Goal: Task Accomplishment & Management: Manage account settings

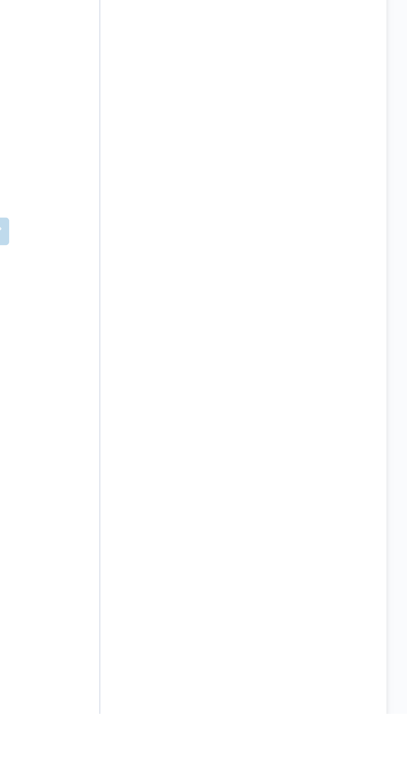
scroll to position [127, 0]
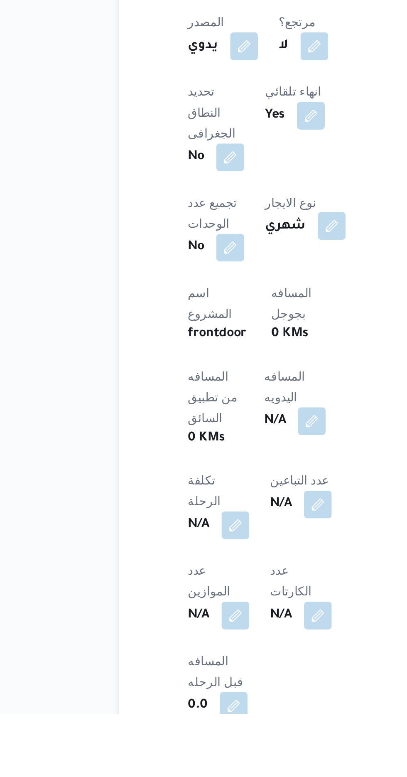
click at [203, 537] on button "button" at bounding box center [209, 543] width 13 height 13
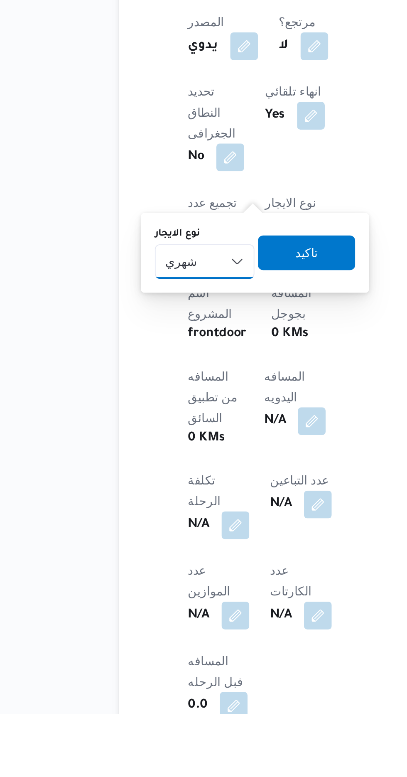
click at [154, 557] on select "شهري بالنقله إيجار يومي" at bounding box center [149, 560] width 48 height 17
select select "on_demand"
click at [125, 552] on select "شهري بالنقله إيجار يومي" at bounding box center [149, 560] width 48 height 17
click at [196, 555] on span "تاكيد" at bounding box center [197, 556] width 11 height 10
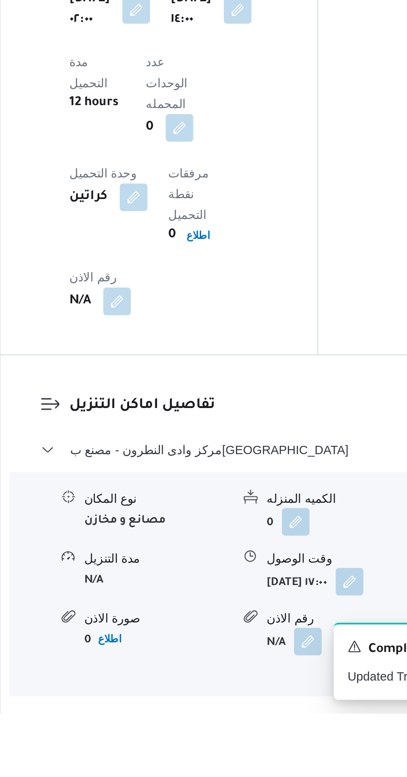
scroll to position [517, 0]
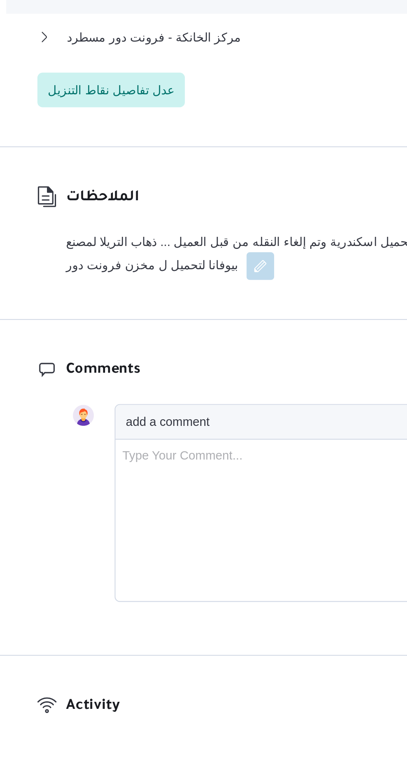
click at [270, 649] on div "Type Your Comment..." at bounding box center [271, 684] width 207 height 71
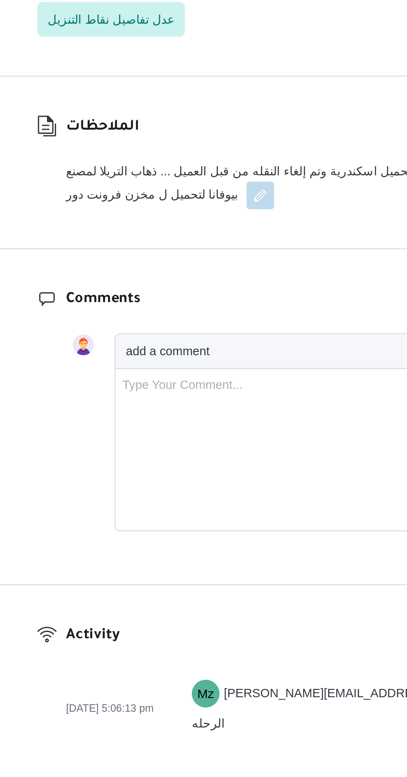
scroll to position [923, 0]
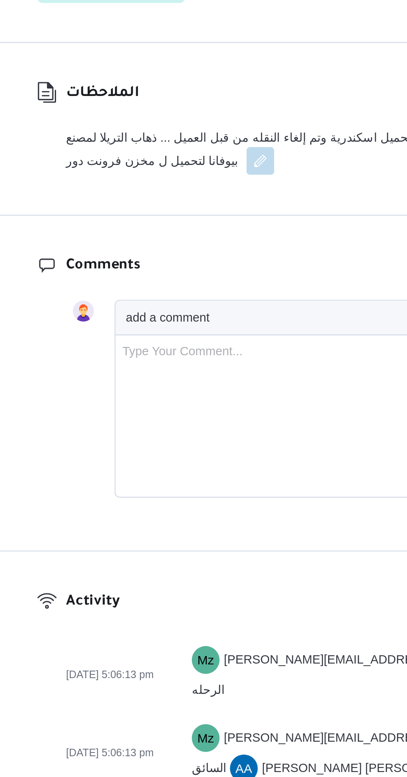
click at [227, 475] on button "button" at bounding box center [233, 481] width 13 height 13
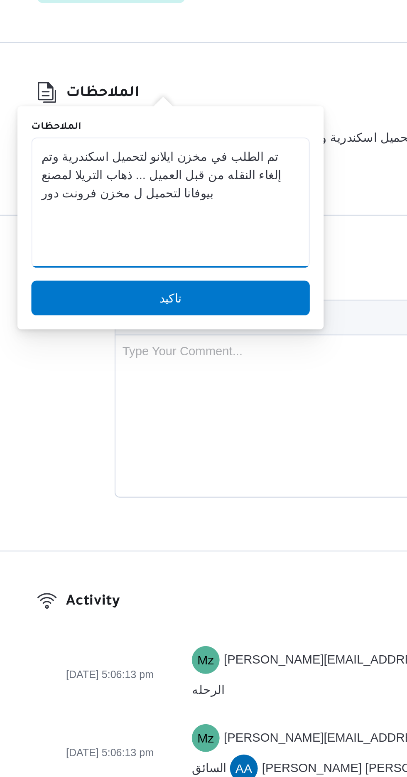
click at [217, 510] on textarea "تم الطلب في مخزن ايلانو لتحميل اسكندرية وتم إلغاء النقله من قبل العميل ... ذهاب…" at bounding box center [190, 501] width 133 height 62
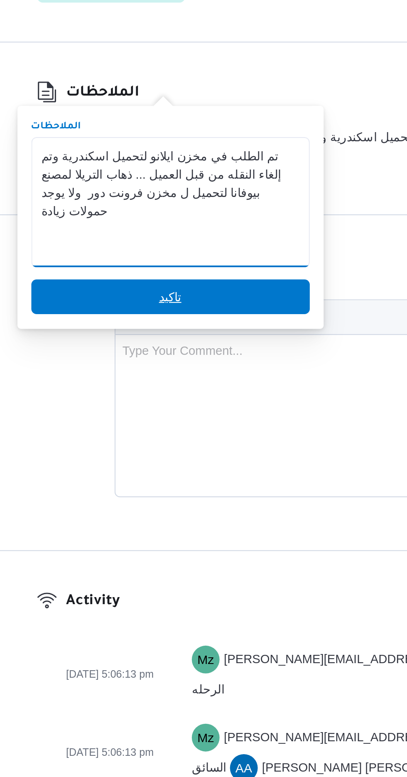
type textarea "تم الطلب في مخزن ايلانو لتحميل اسكندرية وتم إلغاء النقله من قبل العميل ... ذهاب…"
click at [213, 541] on span "تاكيد" at bounding box center [190, 547] width 133 height 17
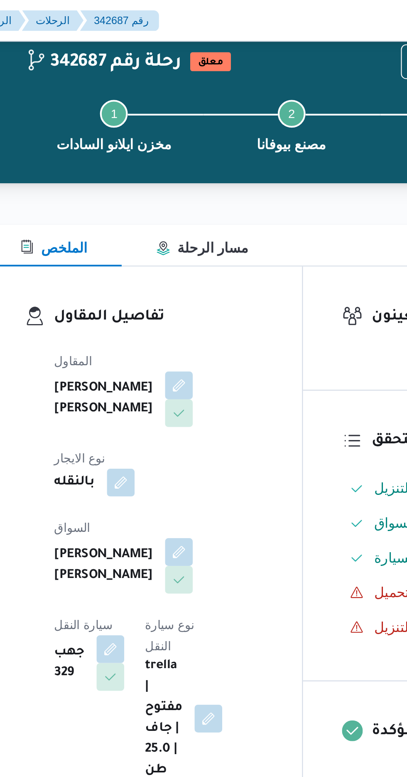
scroll to position [0, 0]
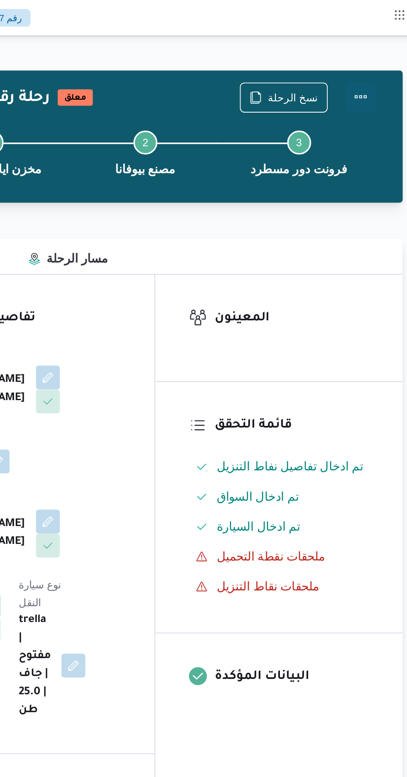
click at [378, 47] on button "Actions" at bounding box center [373, 53] width 17 height 17
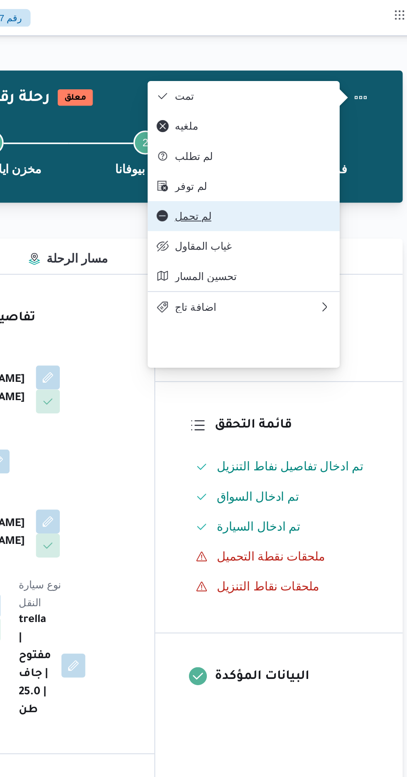
click at [326, 123] on span "لم تحمل" at bounding box center [314, 119] width 86 height 7
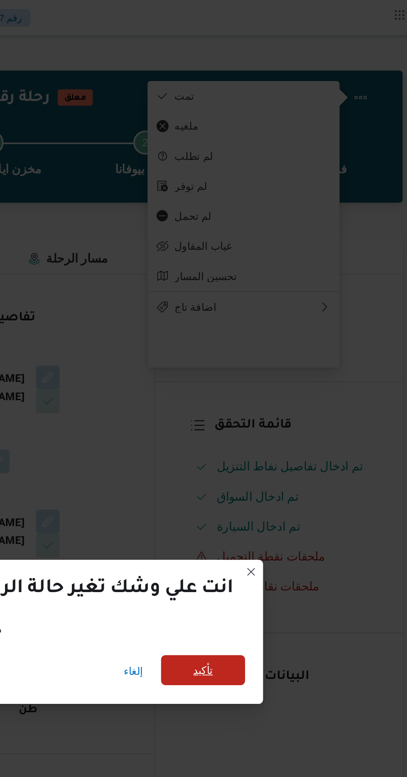
click at [285, 368] on span "تأكيد" at bounding box center [286, 371] width 11 height 10
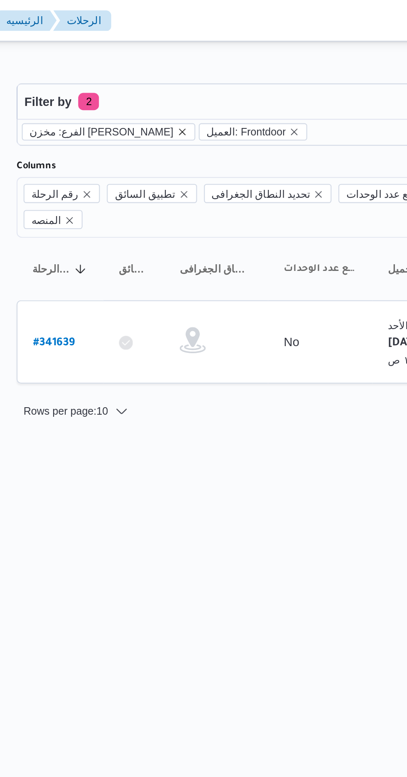
click at [186, 63] on icon "remove selected entity" at bounding box center [187, 62] width 3 height 3
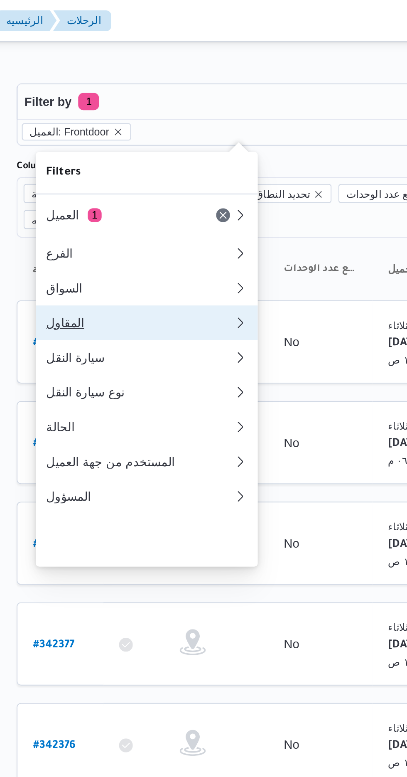
click at [189, 157] on div "المقاول" at bounding box center [167, 154] width 90 height 7
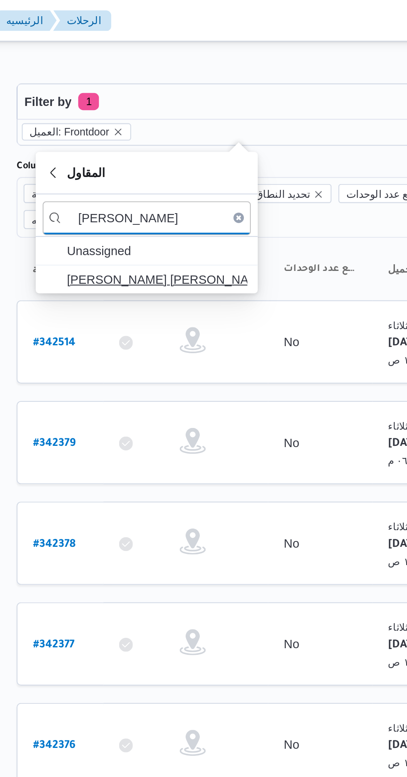
type input "[PERSON_NAME]"
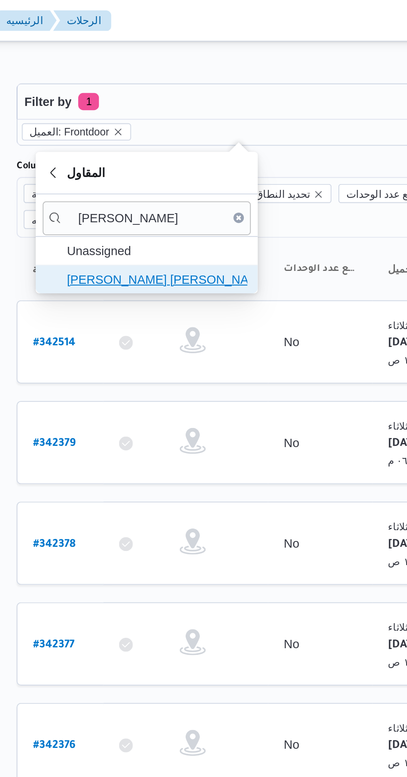
click at [194, 133] on span "[PERSON_NAME] [PERSON_NAME]" at bounding box center [175, 134] width 86 height 10
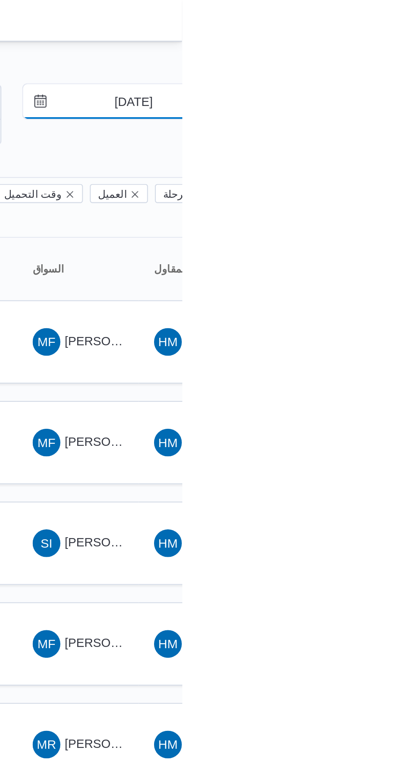
click at [391, 47] on input "[DATE]" at bounding box center [378, 48] width 94 height 17
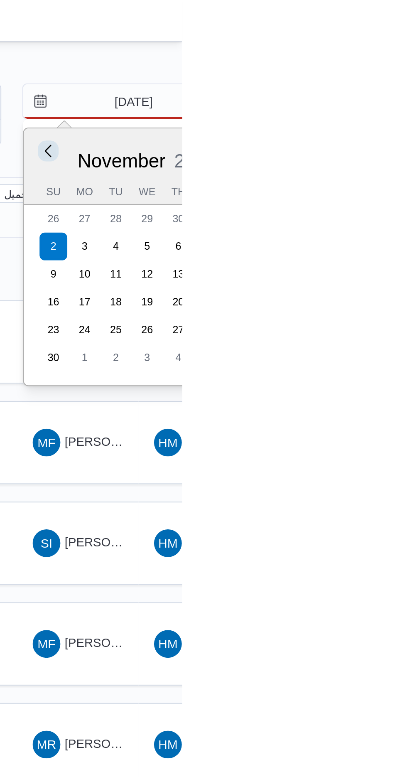
click at [341, 72] on button "Previous Month" at bounding box center [343, 72] width 8 height 8
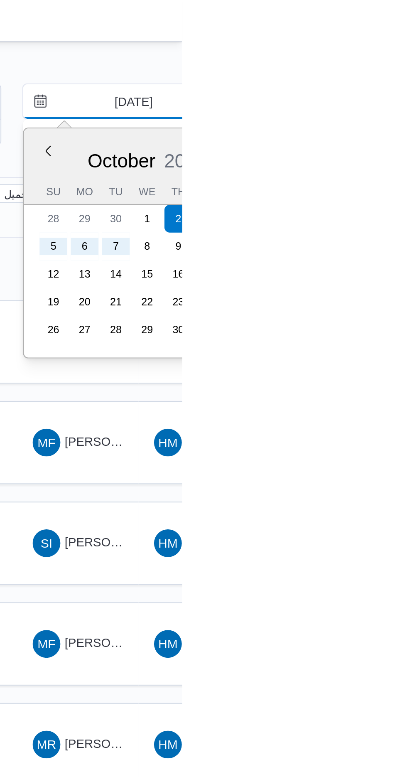
type input "[DATE]"
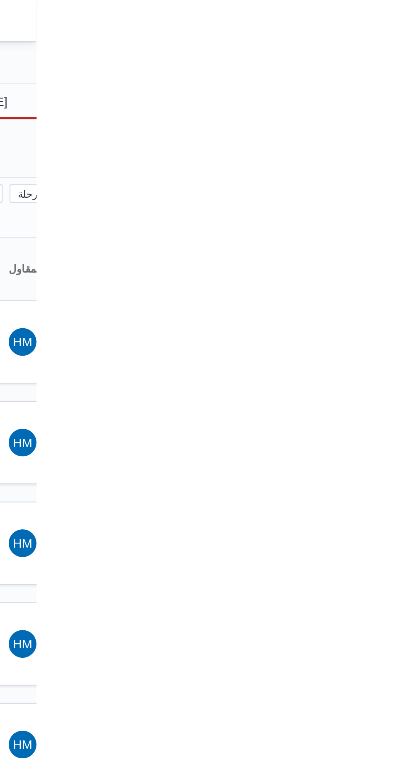
type input "[DATE]"
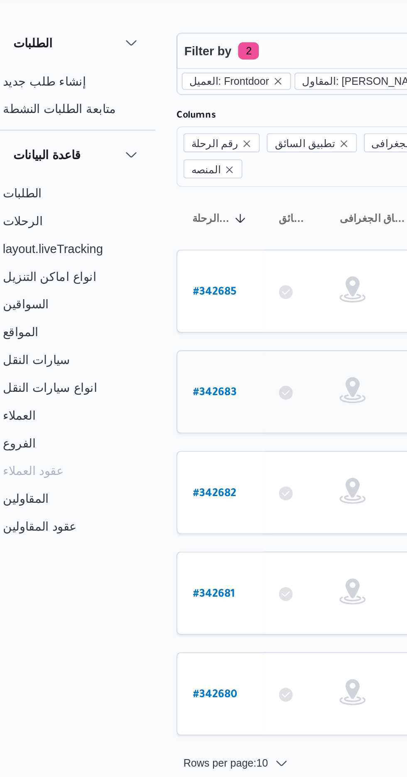
click at [123, 210] on b "# 342683" at bounding box center [126, 213] width 21 height 6
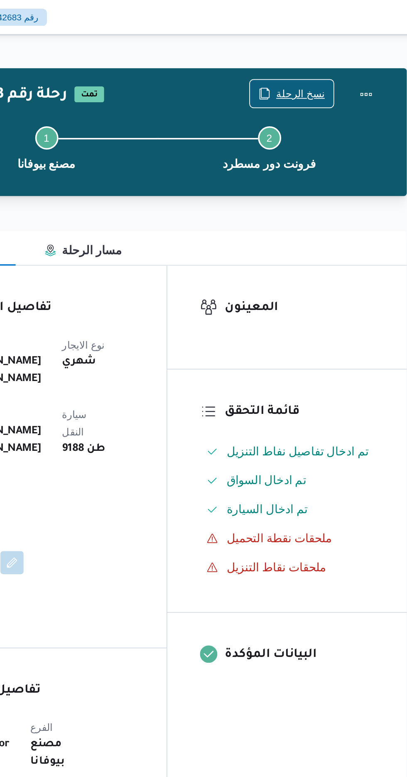
click at [331, 53] on span "نسخ الرحلة" at bounding box center [336, 54] width 28 height 10
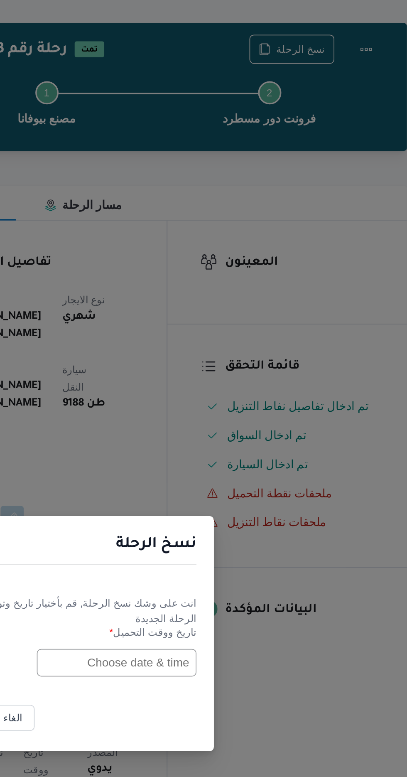
click at [226, 404] on input "text" at bounding box center [230, 405] width 91 height 16
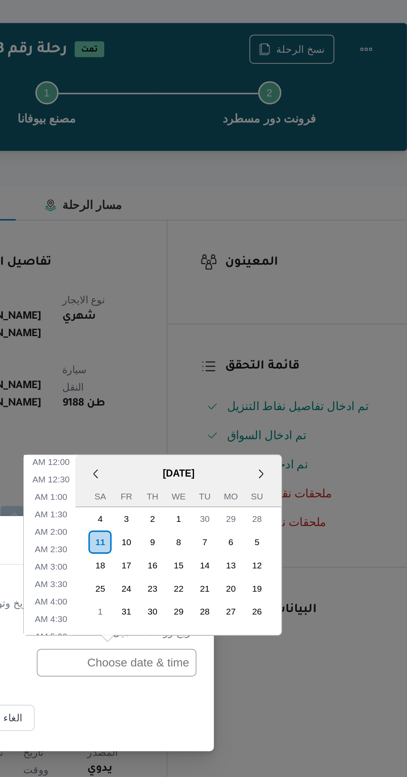
scroll to position [341, 0]
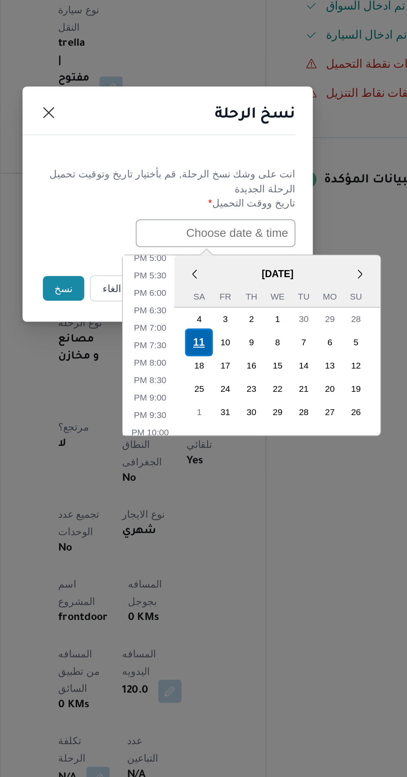
click at [221, 464] on div "11" at bounding box center [221, 467] width 16 height 16
type input "[DATE] 12:00AM"
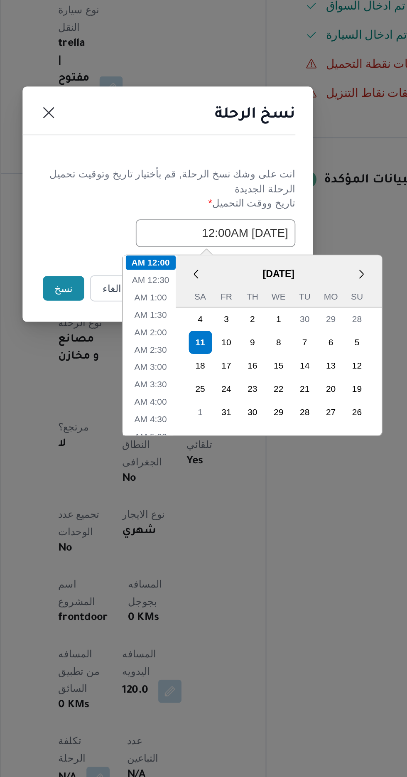
click at [141, 433] on button "نسخ" at bounding box center [144, 436] width 24 height 14
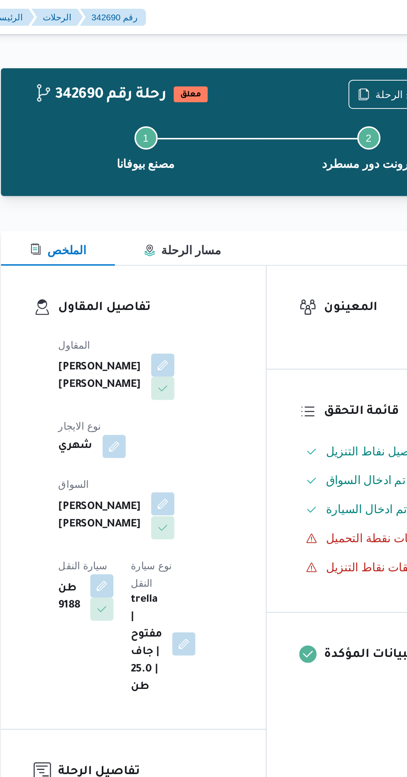
click at [194, 282] on button "button" at bounding box center [200, 288] width 13 height 13
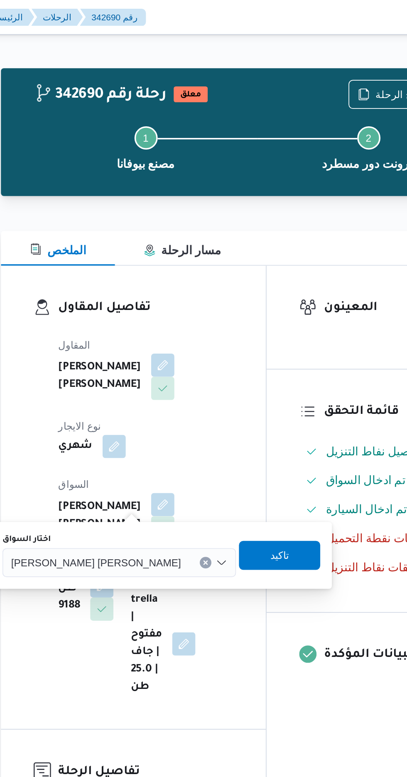
click at [163, 323] on span "[PERSON_NAME] [PERSON_NAME]" at bounding box center [162, 321] width 97 height 9
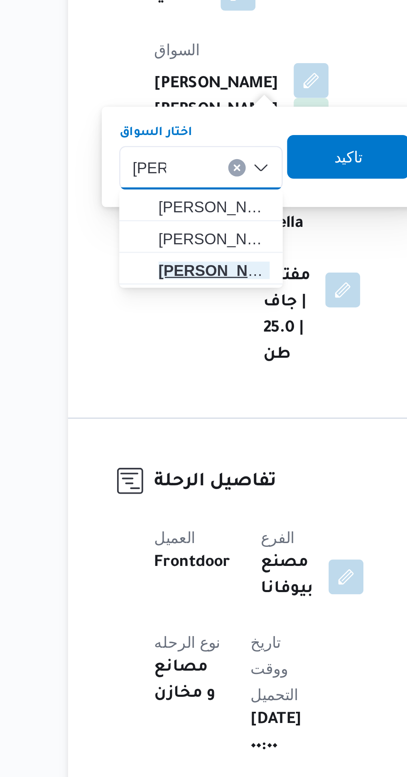
type input "[PERSON_NAME]"
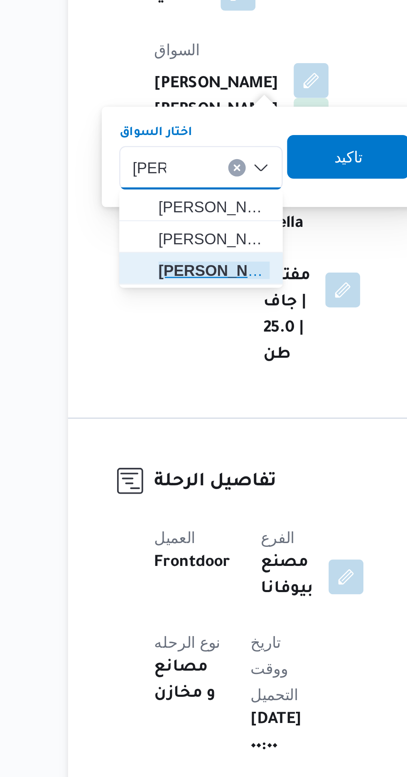
click at [167, 359] on span "[PERSON_NAME]" at bounding box center [163, 361] width 42 height 10
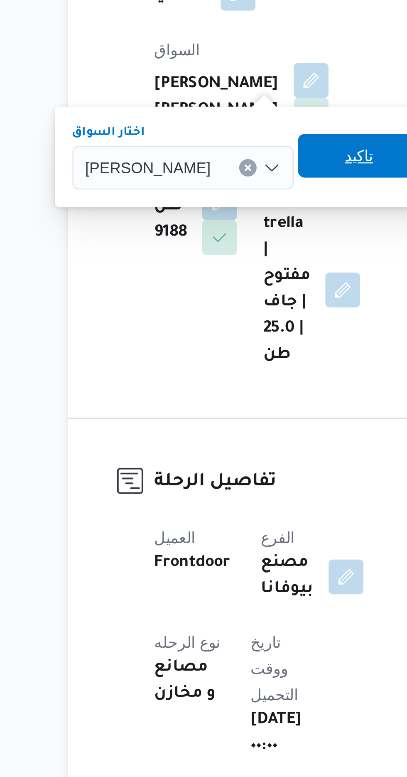
click at [224, 315] on span "تاكيد" at bounding box center [218, 317] width 11 height 10
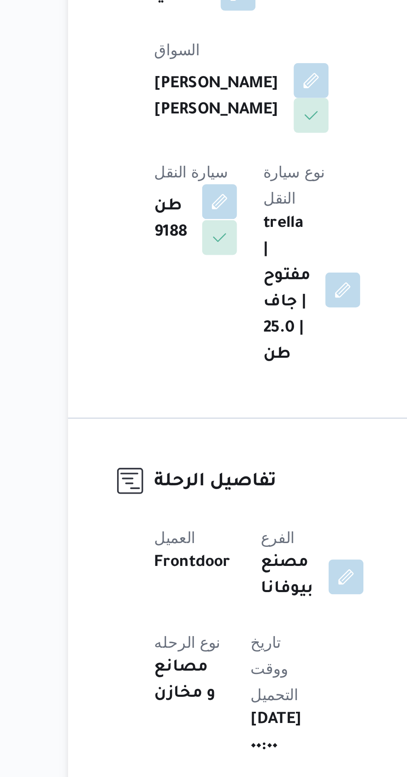
click at [172, 328] on button "button" at bounding box center [165, 334] width 13 height 13
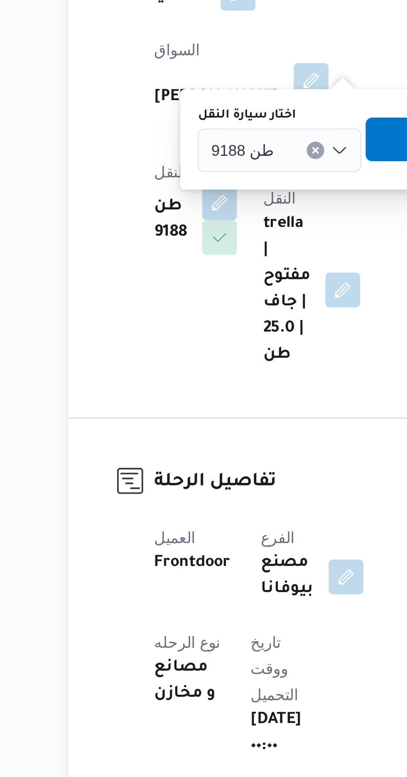
click at [179, 316] on span "طن 9188" at bounding box center [174, 314] width 24 height 9
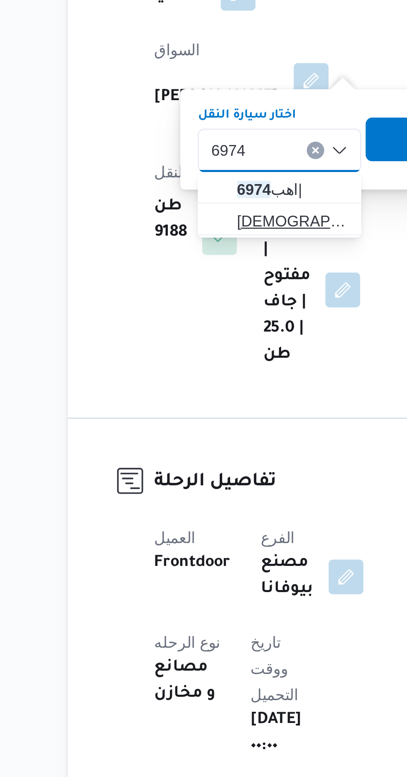
type input "6974"
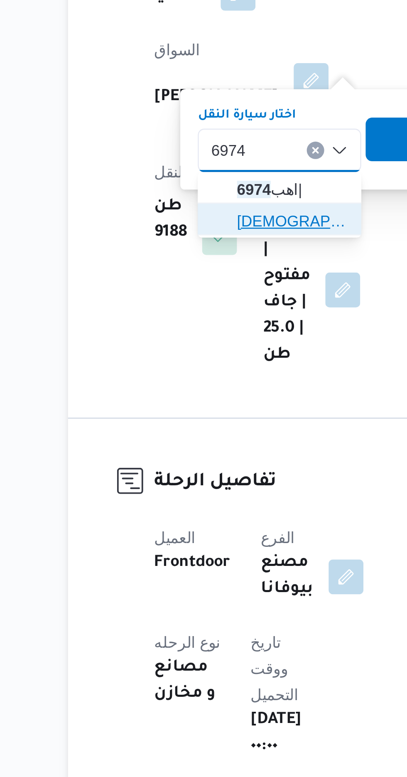
click at [196, 339] on span "قيع 6974 |" at bounding box center [193, 342] width 42 height 10
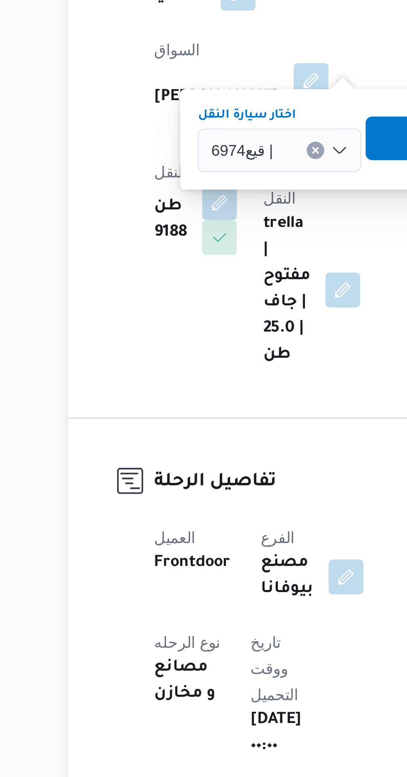
click at [225, 308] on span "تاكيد" at bounding box center [244, 310] width 47 height 17
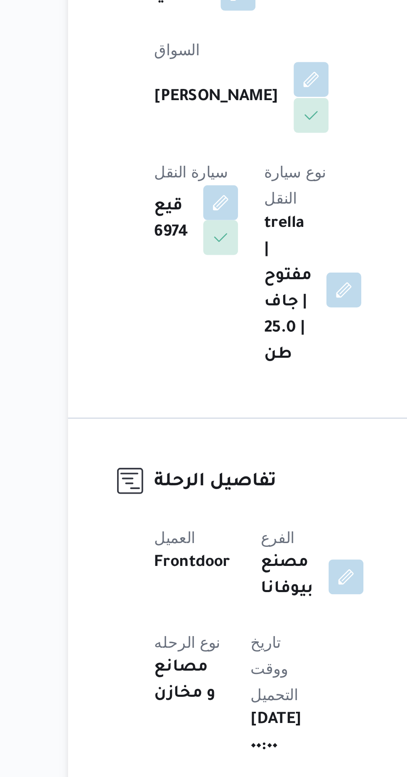
click at [194, 282] on button "button" at bounding box center [200, 288] width 13 height 13
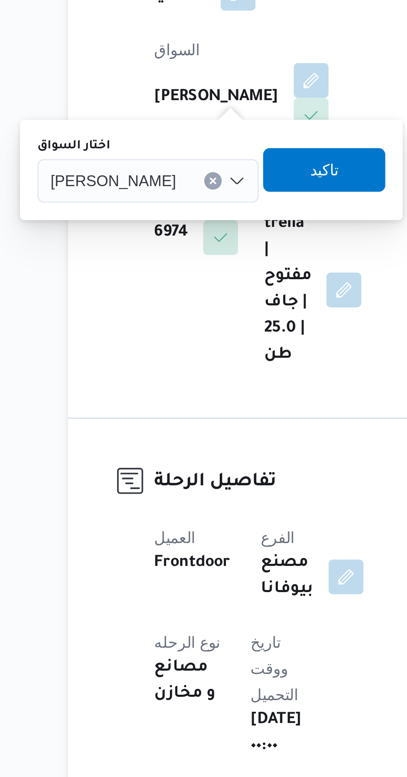
click at [149, 326] on span "[PERSON_NAME]" at bounding box center [125, 326] width 48 height 9
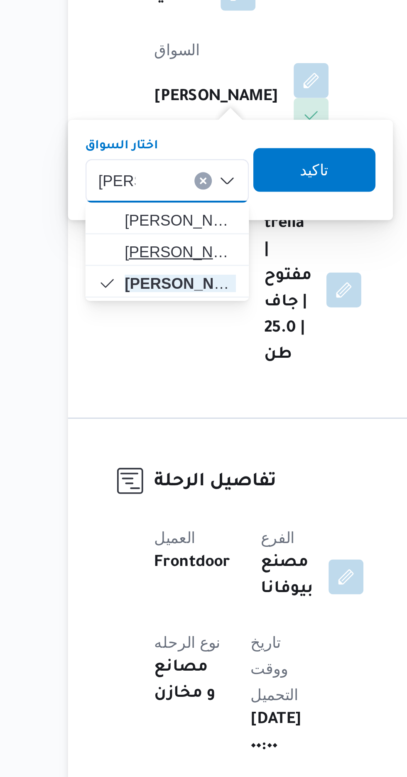
type input "[PERSON_NAME]"
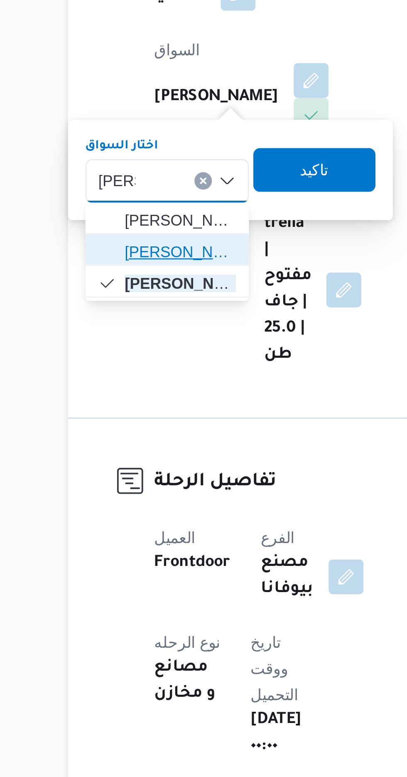
click at [159, 354] on span "[PERSON_NAME] [PERSON_NAME]" at bounding box center [151, 354] width 42 height 10
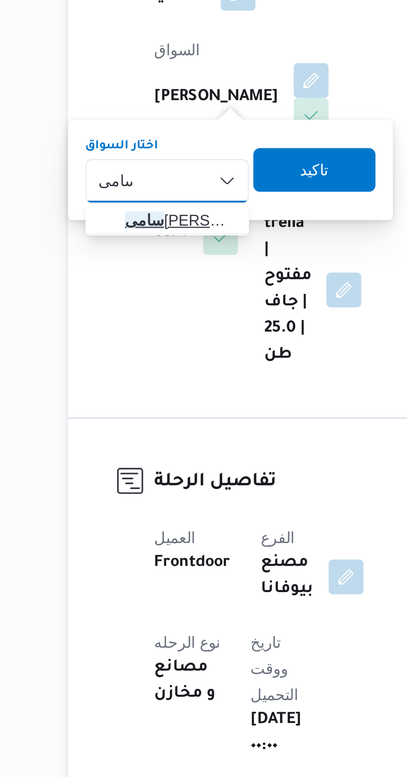
type input "سامى"
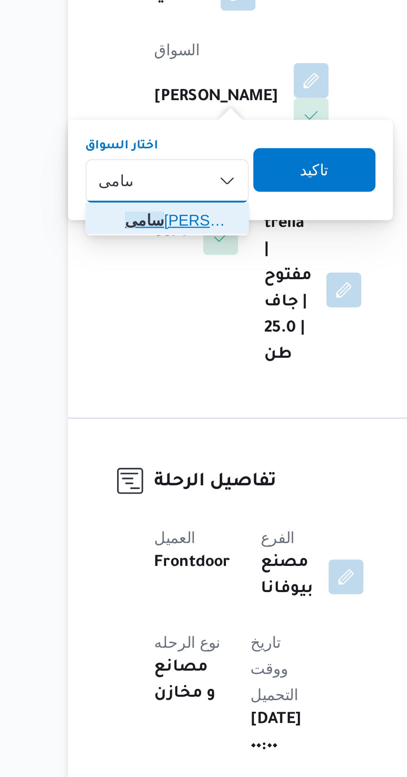
click at [155, 342] on span "[PERSON_NAME] الوكيل [PERSON_NAME]" at bounding box center [151, 342] width 42 height 10
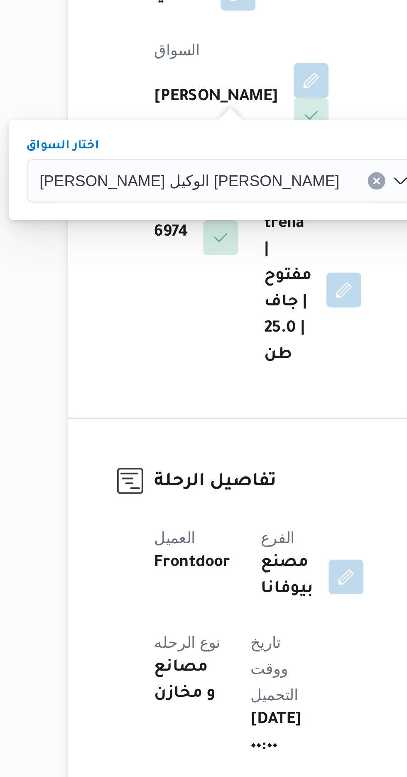
click at [245, 321] on span "تاكيد" at bounding box center [268, 322] width 47 height 17
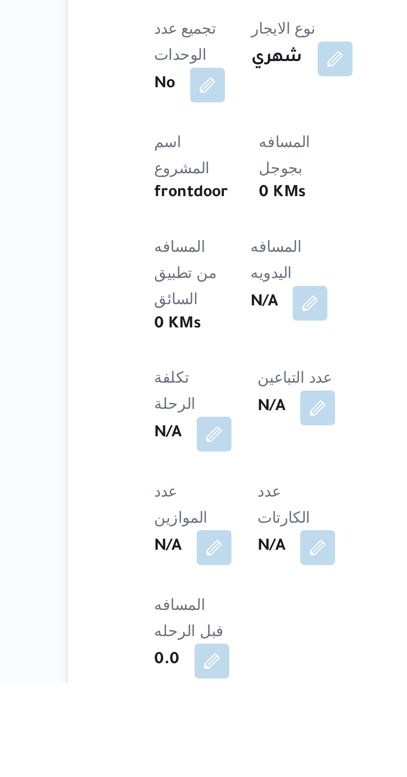
scroll to position [126, 0]
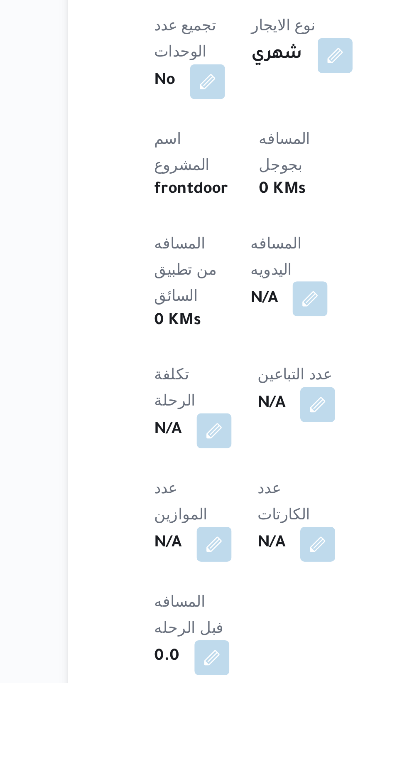
click at [194, 624] on button "button" at bounding box center [200, 630] width 13 height 13
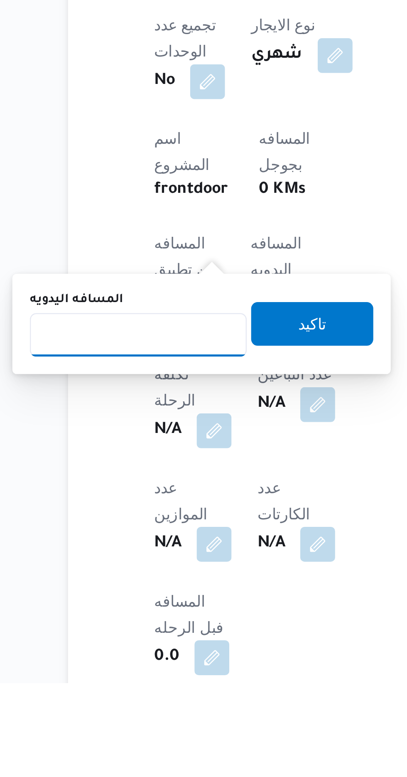
click at [156, 636] on input "المسافه اليدويه" at bounding box center [134, 644] width 83 height 17
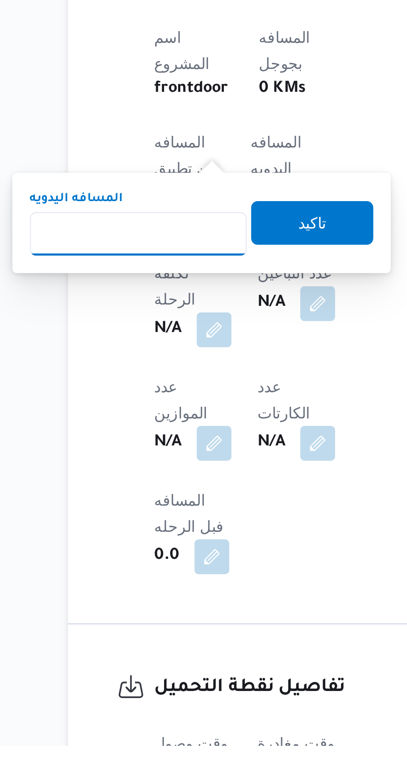
scroll to position [210, 0]
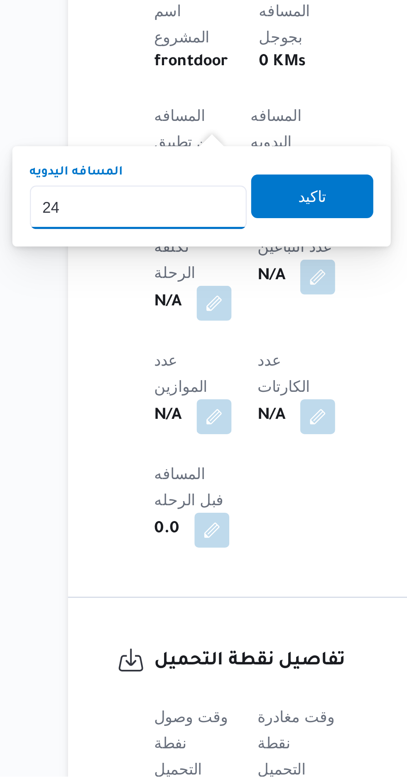
type input "240"
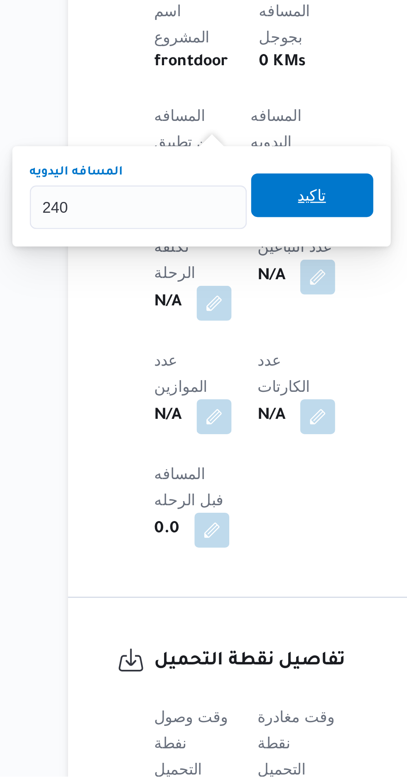
click at [220, 560] on span "تاكيد" at bounding box center [201, 555] width 47 height 17
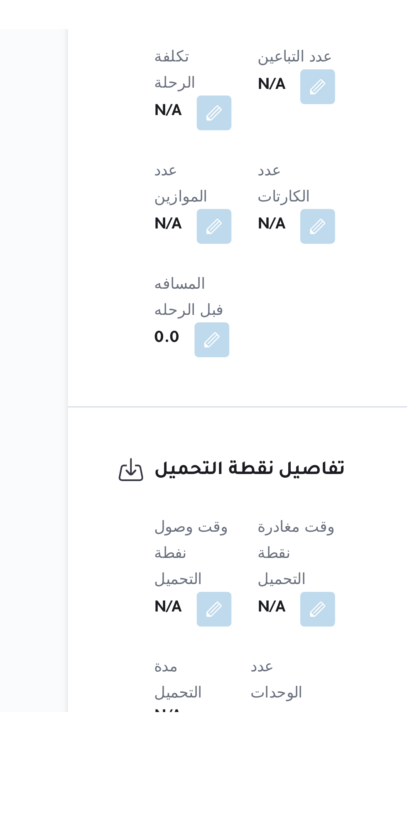
scroll to position [258, 0]
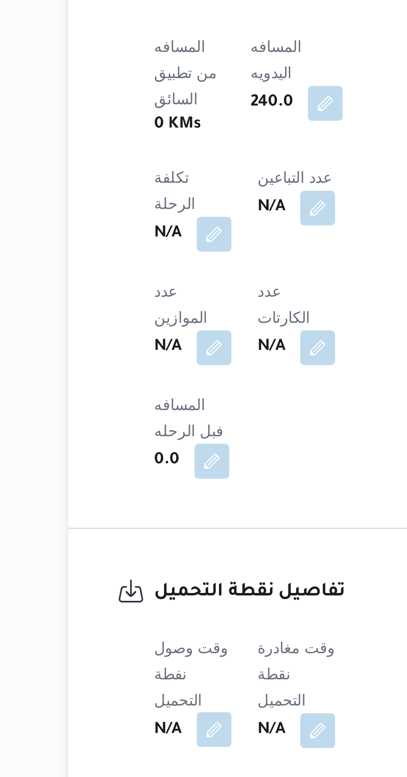
click at [167, 730] on button "button" at bounding box center [163, 736] width 13 height 13
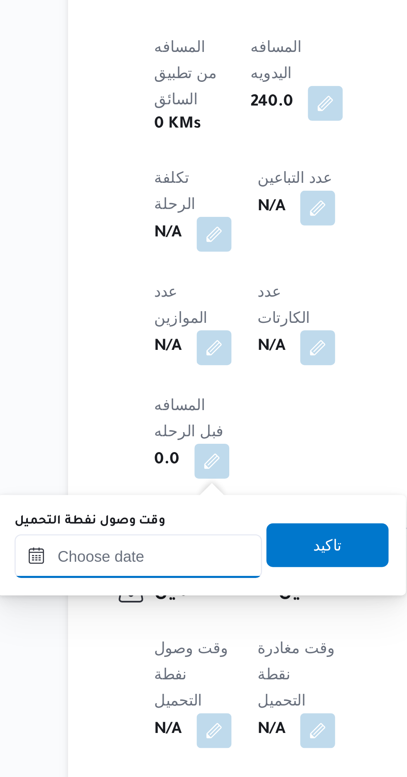
click at [155, 662] on input "وقت وصول نفطة التحميل" at bounding box center [135, 670] width 94 height 17
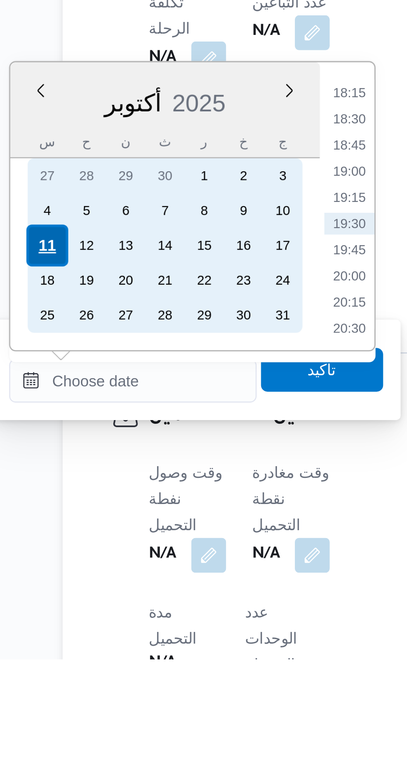
click at [100, 616] on div "11" at bounding box center [102, 619] width 16 height 16
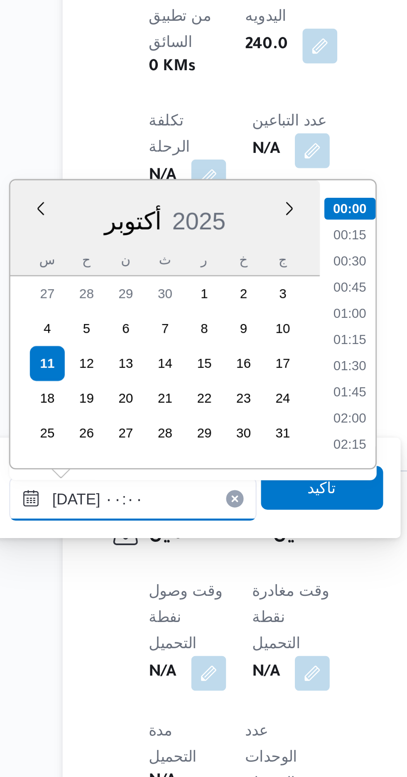
click at [104, 672] on input "[DATE] ٠٠:٠٠" at bounding box center [135, 670] width 94 height 17
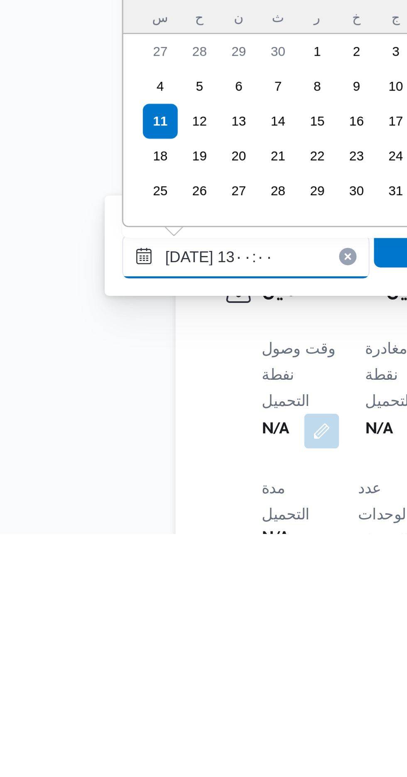
scroll to position [431, 0]
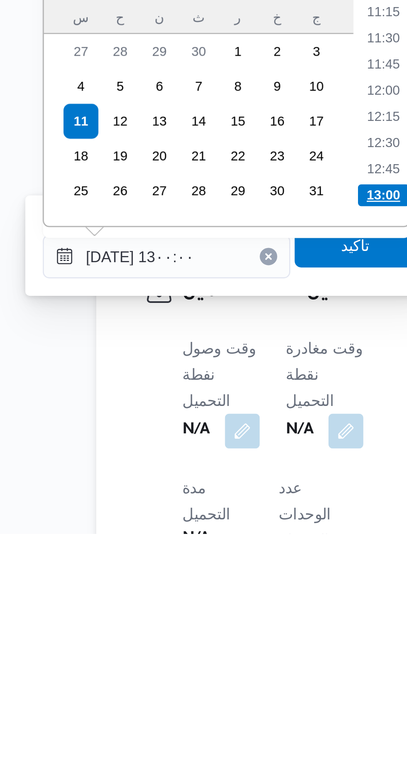
click at [214, 646] on li "13:00" at bounding box center [218, 648] width 20 height 8
type input "[DATE] ١٣:٠٠"
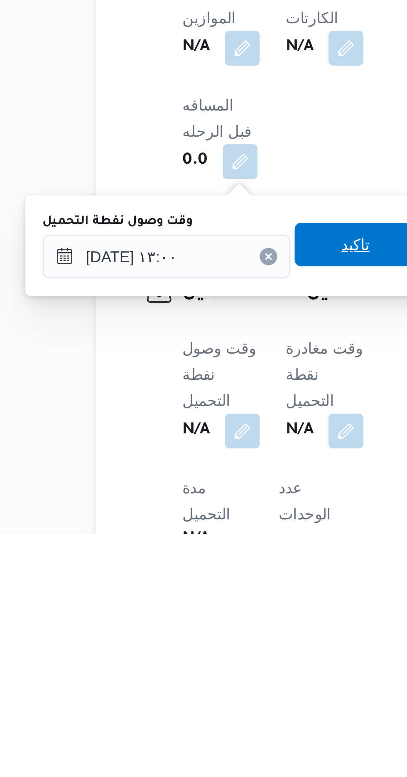
click at [210, 667] on span "تاكيد" at bounding box center [206, 667] width 11 height 10
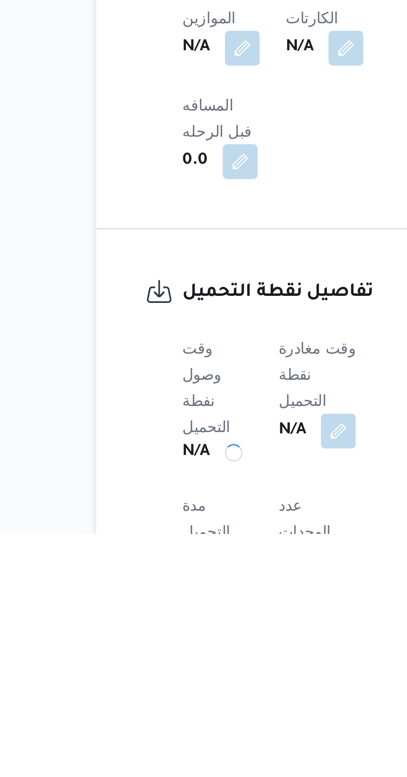
scroll to position [258, 0]
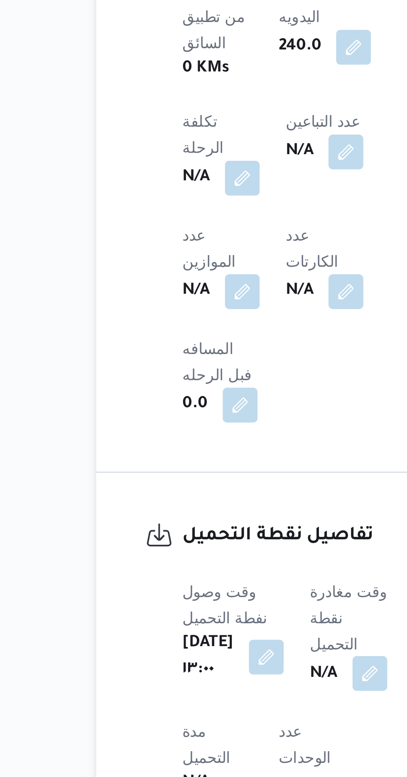
click at [207, 730] on button "button" at bounding box center [212, 736] width 13 height 13
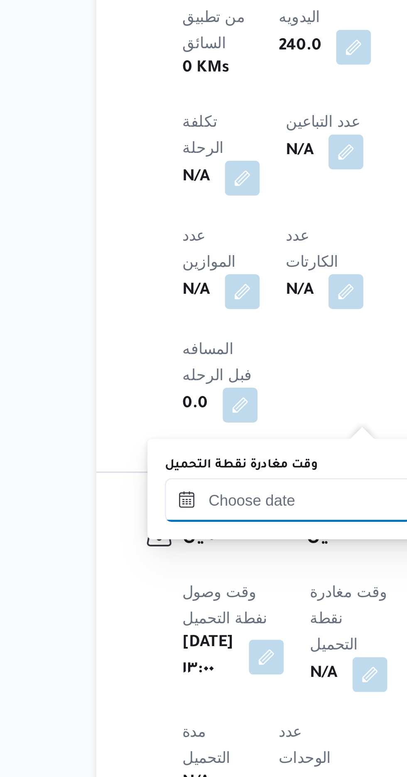
click at [184, 669] on input "وقت مغادرة نقطة التحميل" at bounding box center [181, 671] width 94 height 17
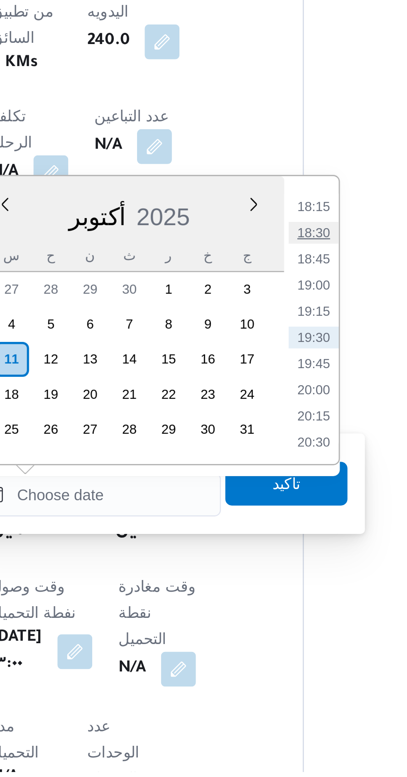
click at [261, 568] on li "18:30" at bounding box center [263, 571] width 19 height 8
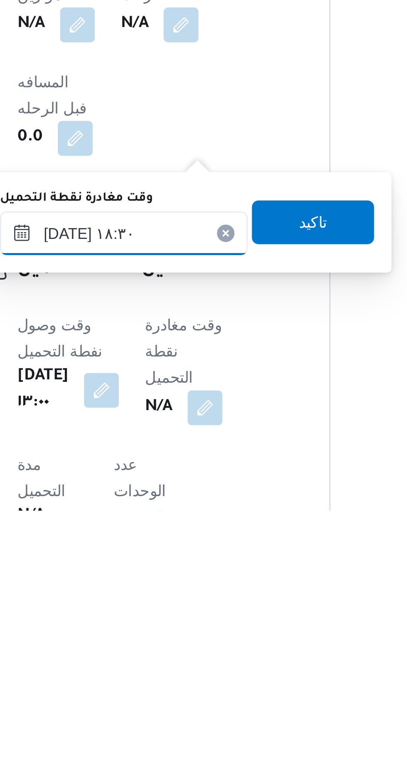
click at [212, 670] on input "[DATE] ١٨:٣٠" at bounding box center [181, 671] width 94 height 17
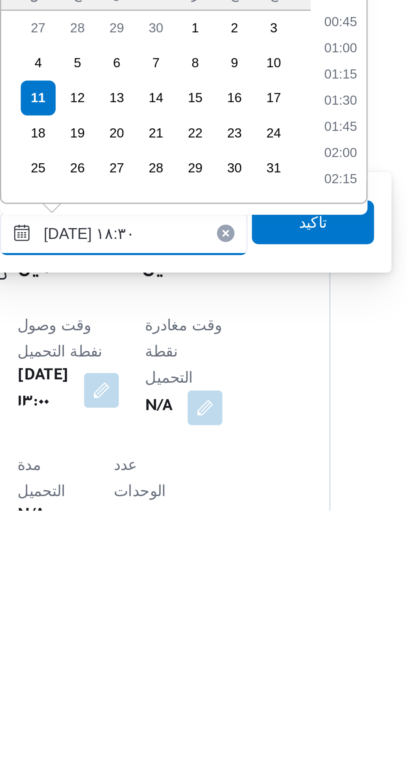
scroll to position [687, 0]
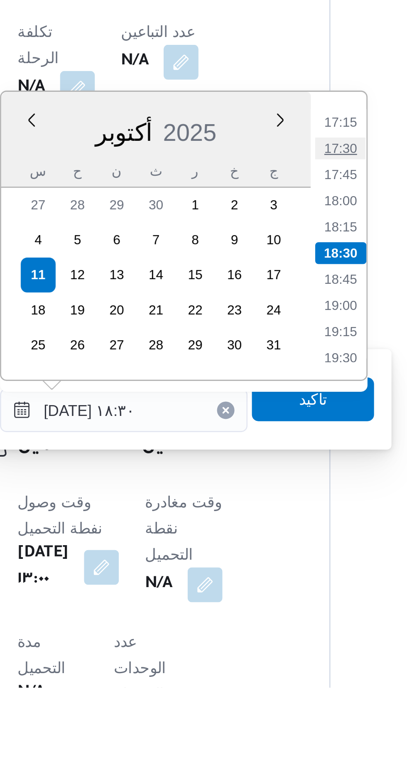
click at [265, 572] on li "17:30" at bounding box center [263, 571] width 19 height 8
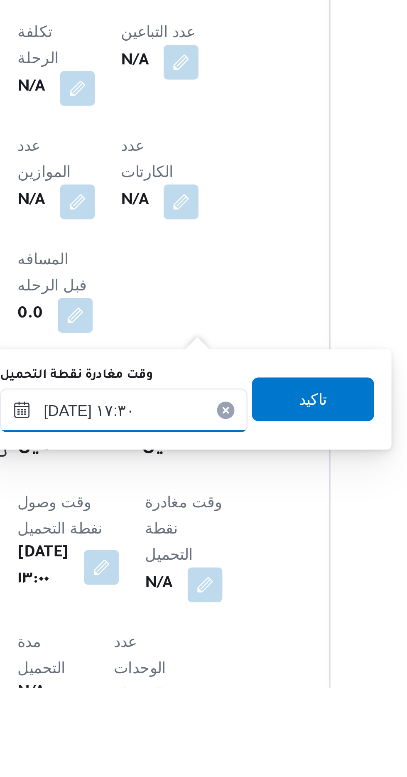
click at [206, 667] on input "[DATE] ١٧:٣٠" at bounding box center [181, 671] width 94 height 17
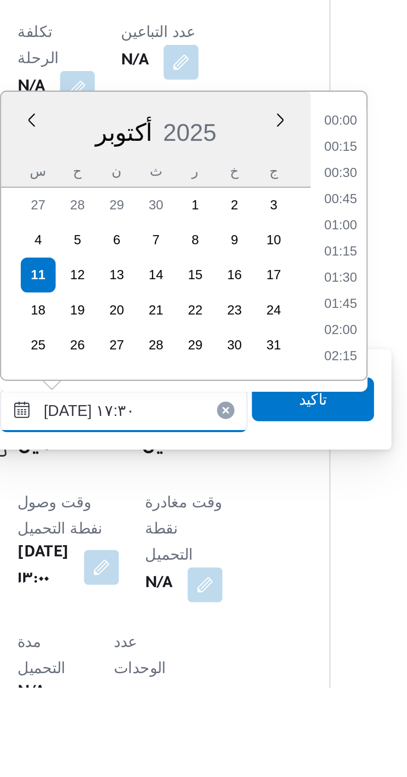
scroll to position [647, 0]
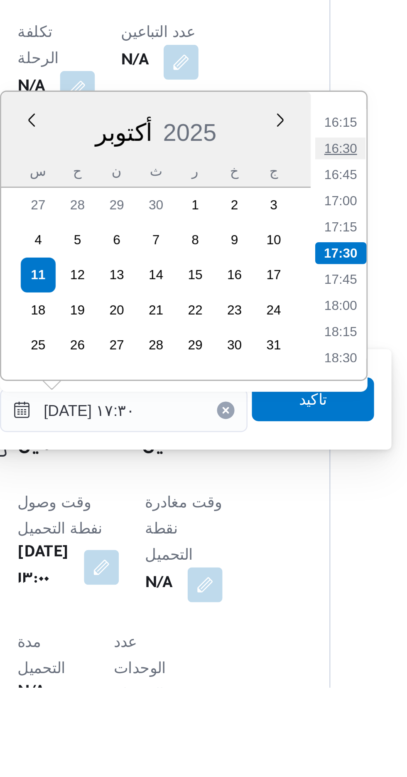
click at [261, 571] on li "16:30" at bounding box center [263, 571] width 19 height 8
type input "[DATE] ١٦:٣٠"
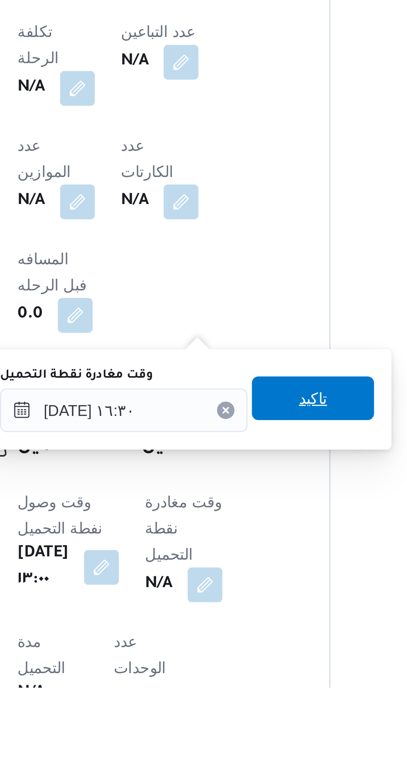
click at [254, 667] on span "تاكيد" at bounding box center [253, 666] width 47 height 17
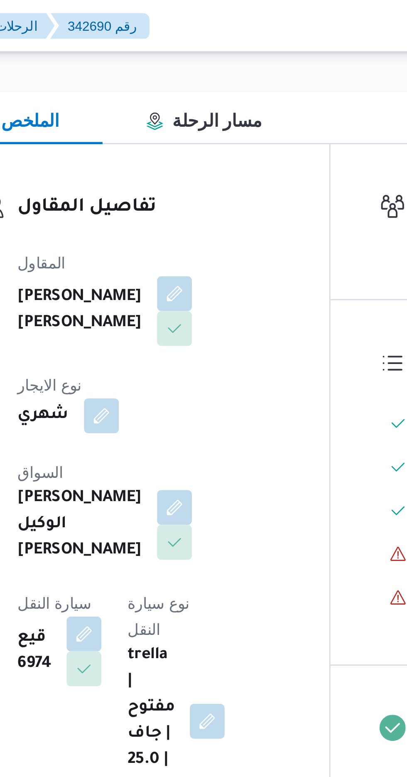
scroll to position [0, 0]
